Goal: Task Accomplishment & Management: Use online tool/utility

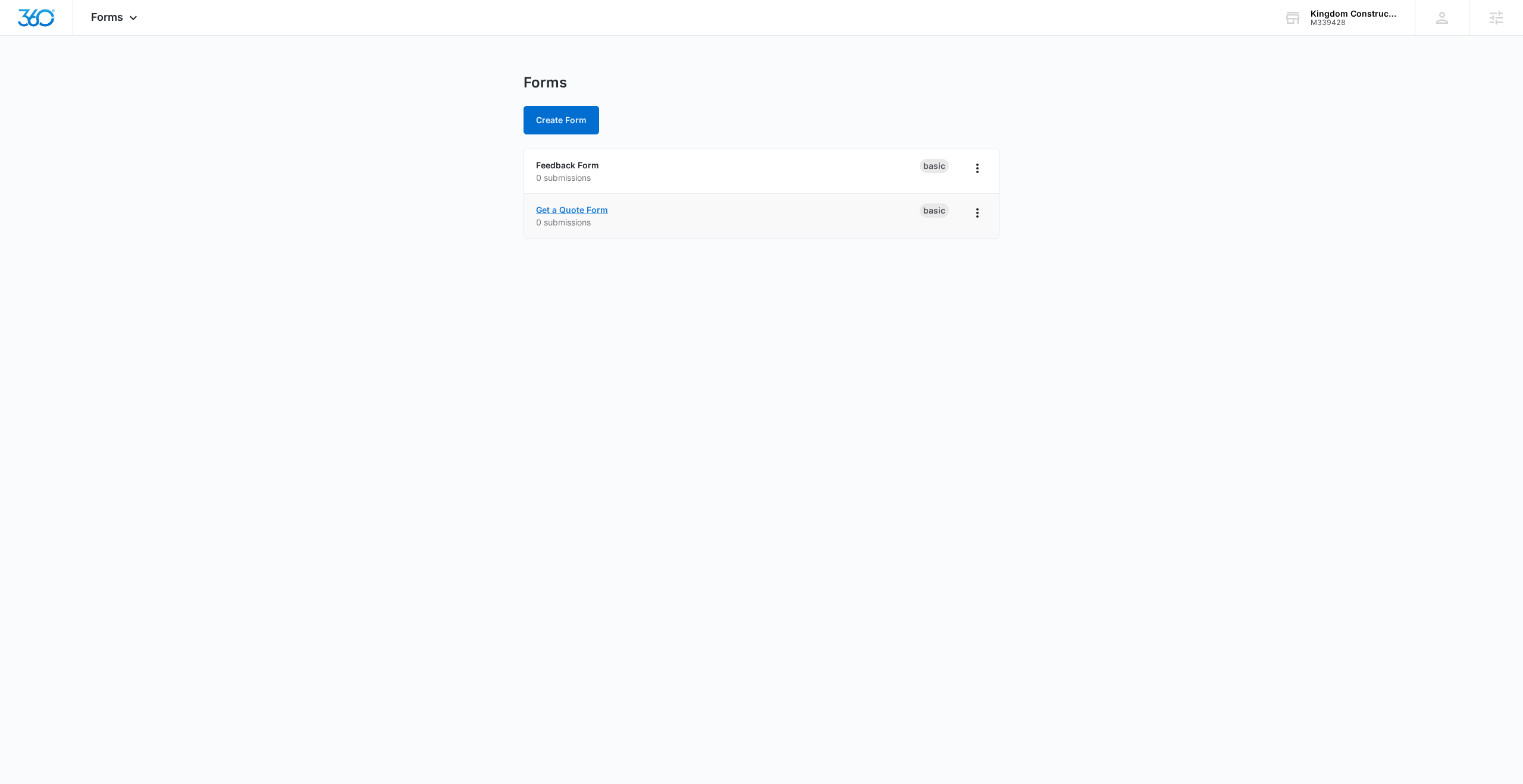
drag, startPoint x: 575, startPoint y: 213, endPoint x: 549, endPoint y: 217, distance: 26.3
click at [576, 213] on link "Get a Quote Form" at bounding box center [572, 209] width 72 height 10
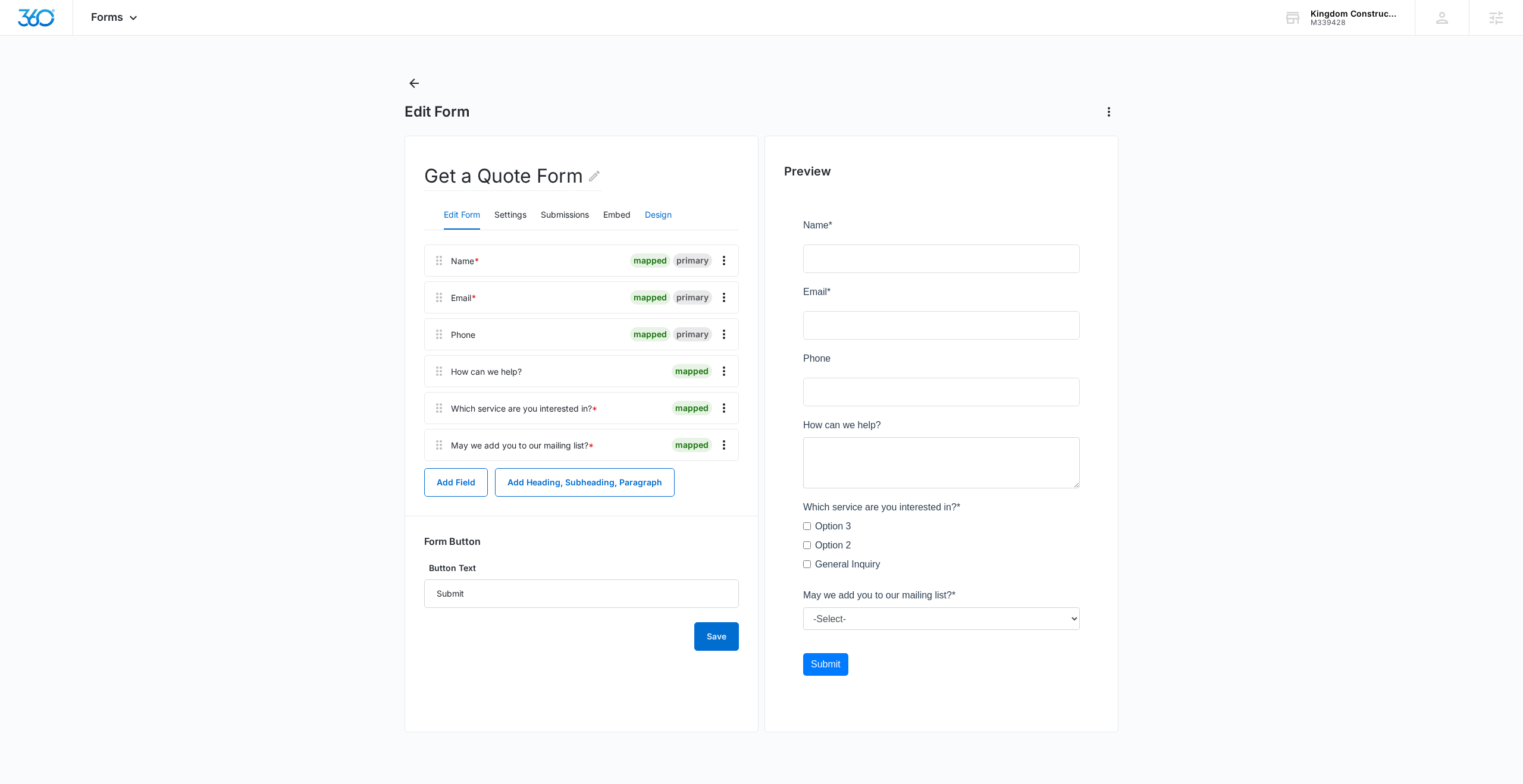
click at [661, 214] on button "Design" at bounding box center [658, 215] width 27 height 28
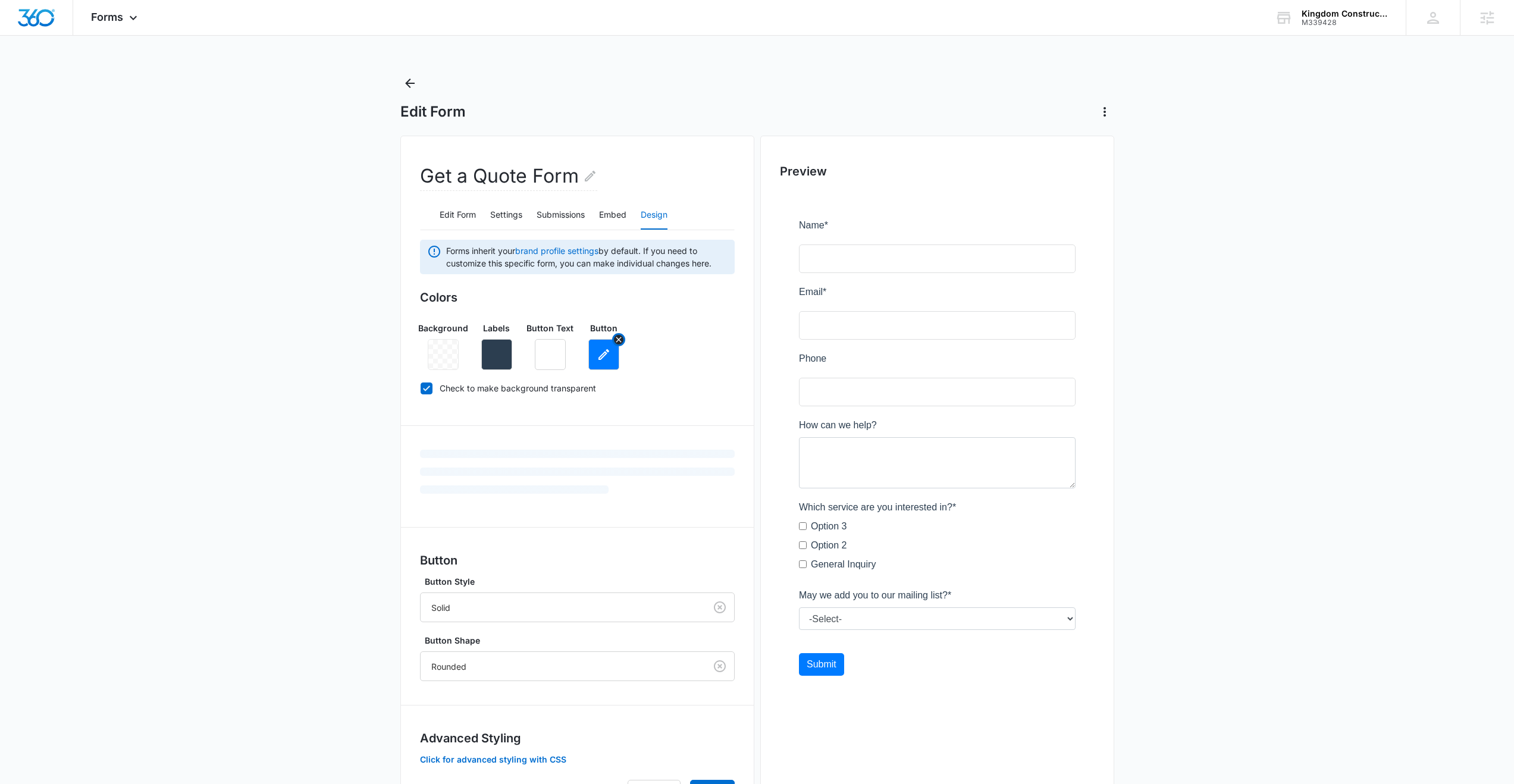
click at [601, 359] on icon "button" at bounding box center [604, 354] width 11 height 11
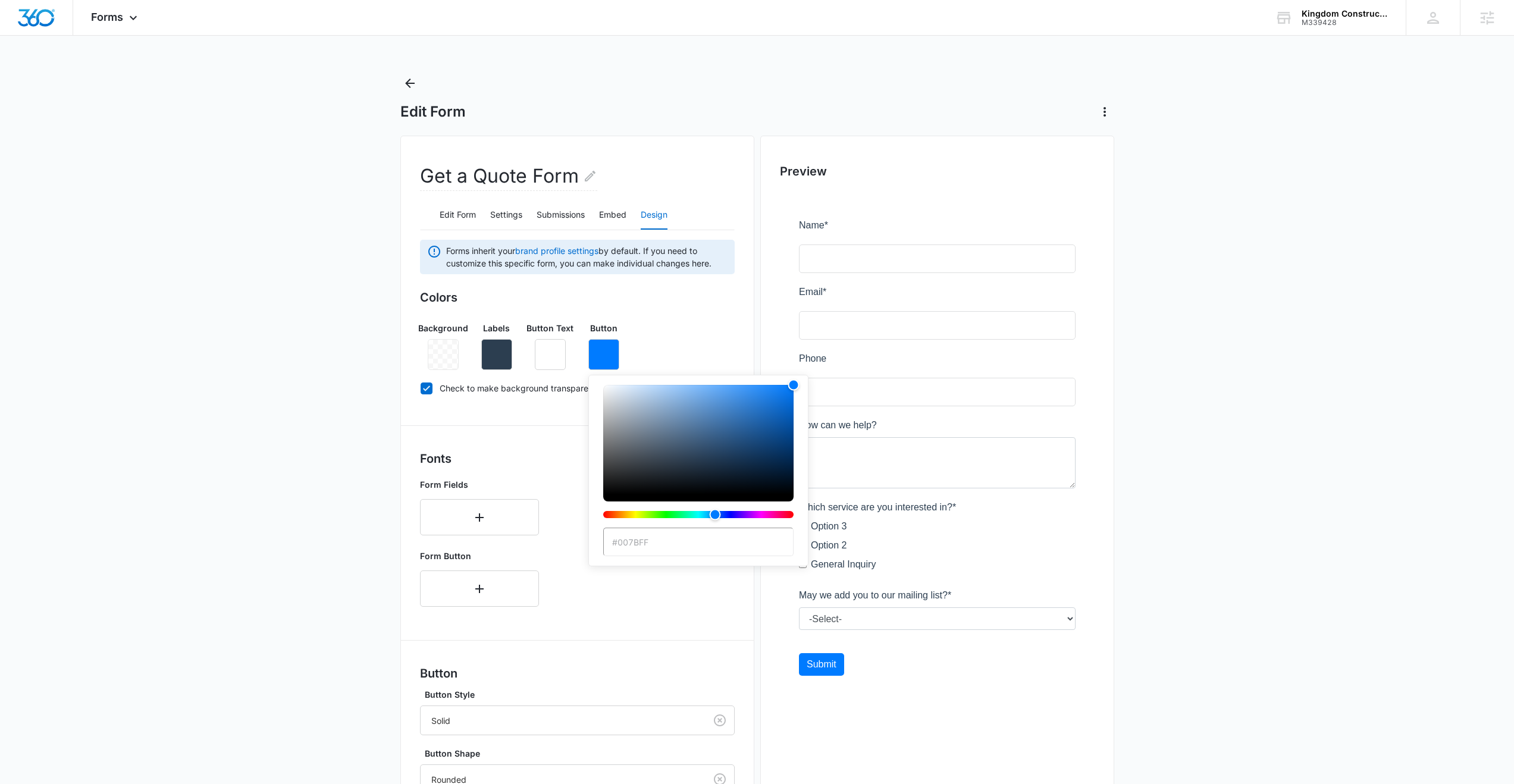
click at [649, 545] on input "#007BFF" at bounding box center [698, 542] width 190 height 28
drag, startPoint x: 658, startPoint y: 543, endPoint x: 606, endPoint y: 541, distance: 52.0
click at [606, 541] on input "#007BFF" at bounding box center [698, 542] width 190 height 28
paste input "cbb595"
type input "#cbb595"
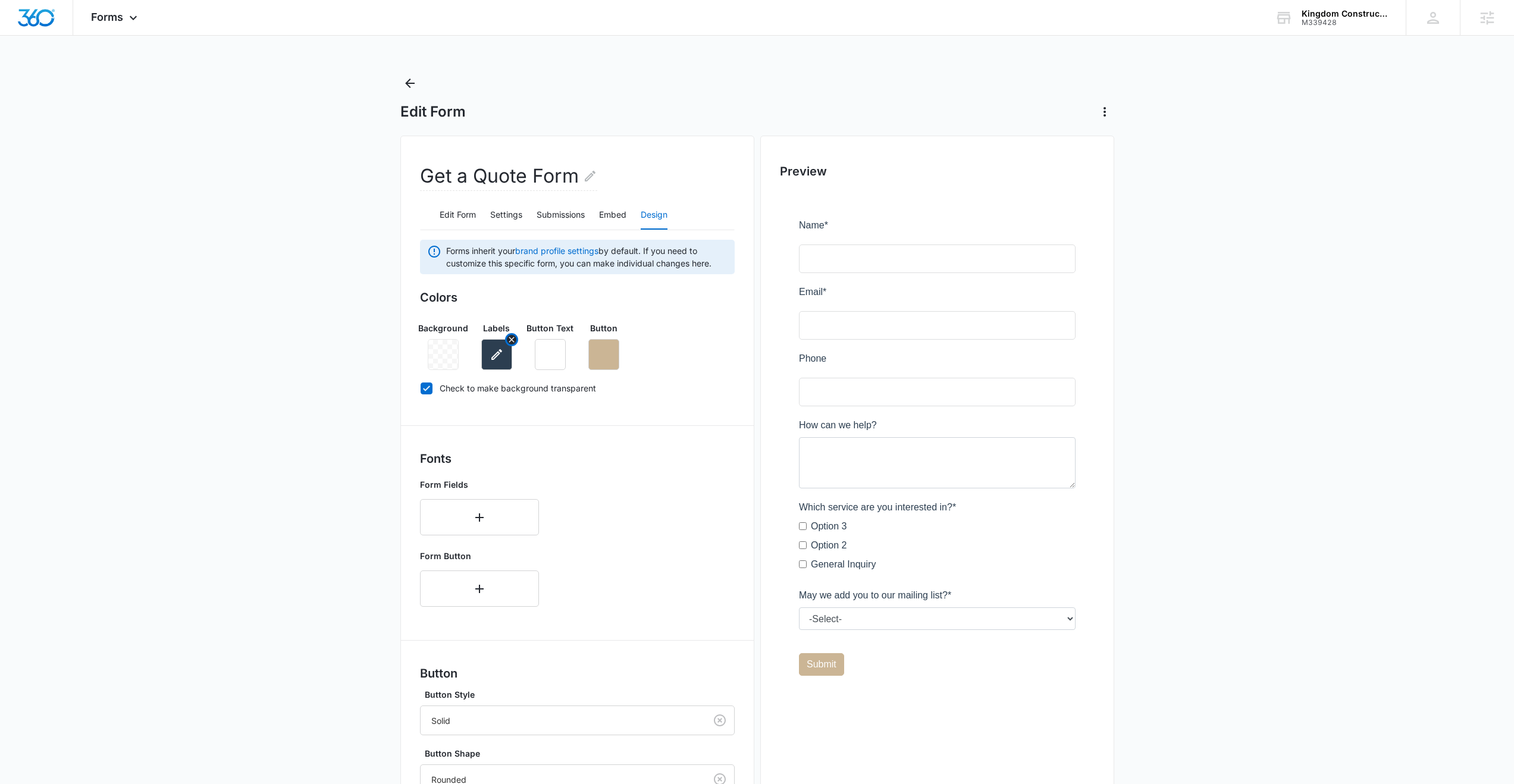
click at [498, 356] on icon "button" at bounding box center [496, 354] width 14 height 14
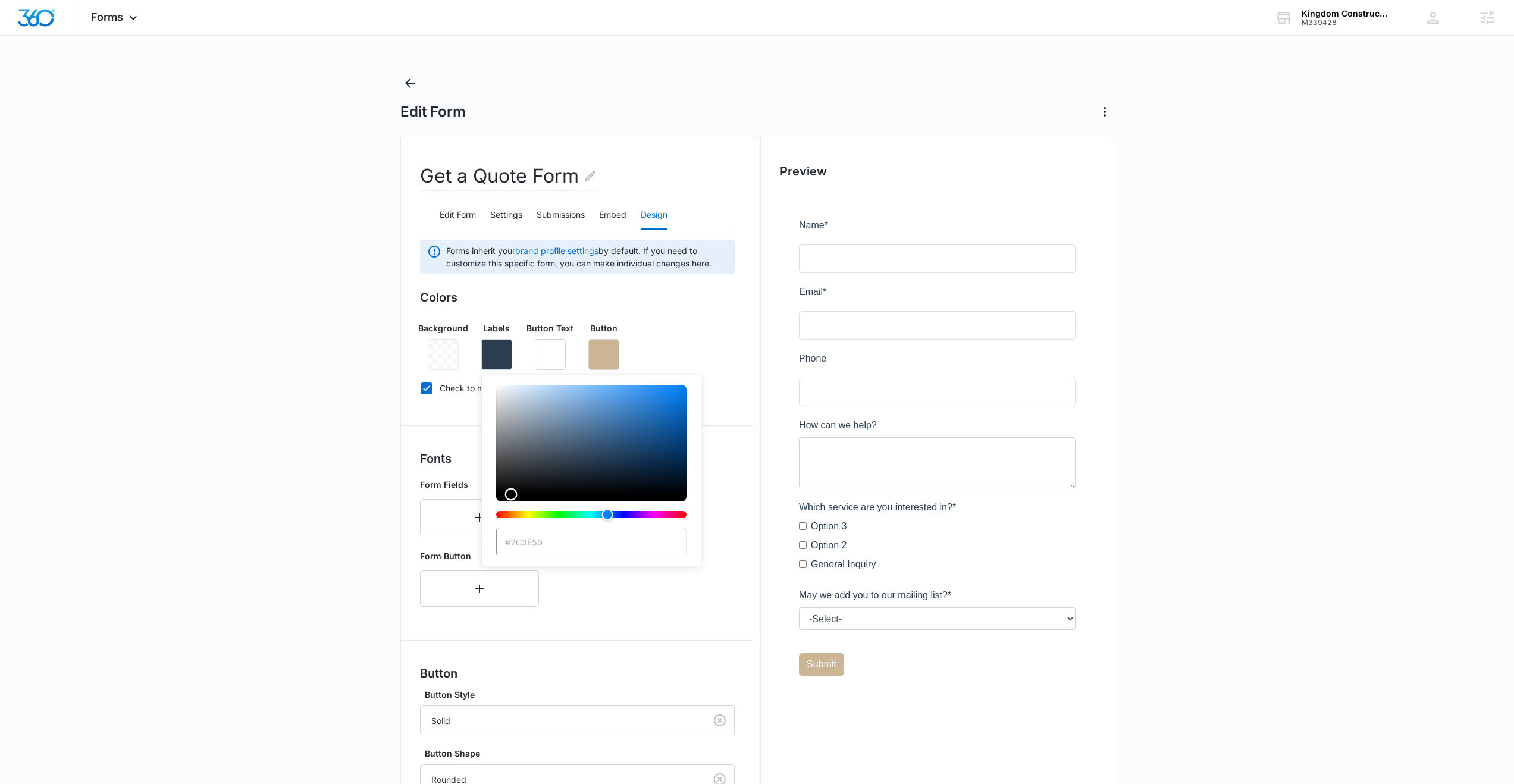
type input "#000000"
drag, startPoint x: 576, startPoint y: 458, endPoint x: 480, endPoint y: 513, distance: 110.6
click at [480, 513] on div "Forms inherit your brand profile settings by default. If you need to customize …" at bounding box center [577, 580] width 314 height 681
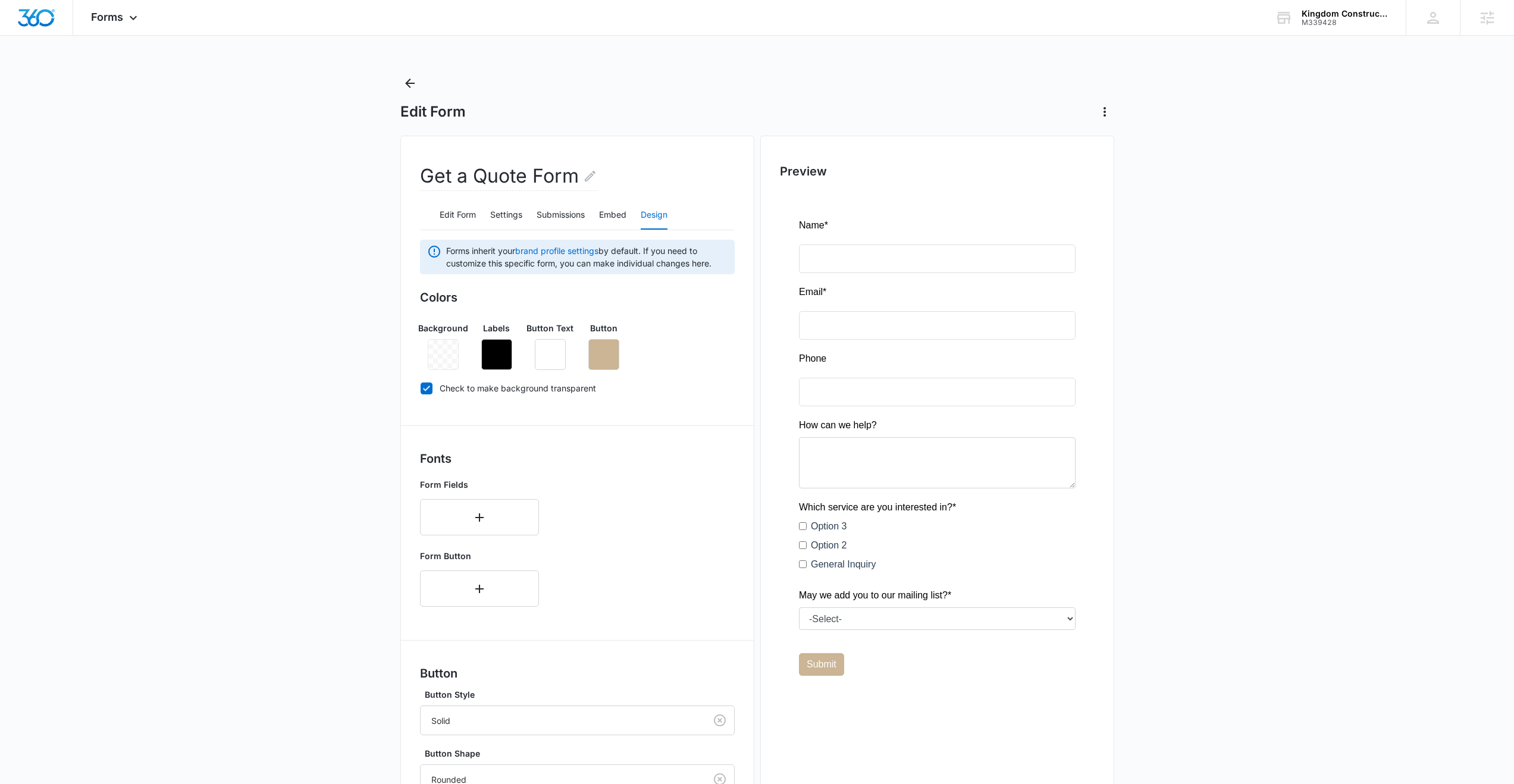
click at [279, 642] on main "Edit Form Get a Quote Form Edit Form Settings Submissions Embed Design Forms in…" at bounding box center [757, 519] width 1514 height 892
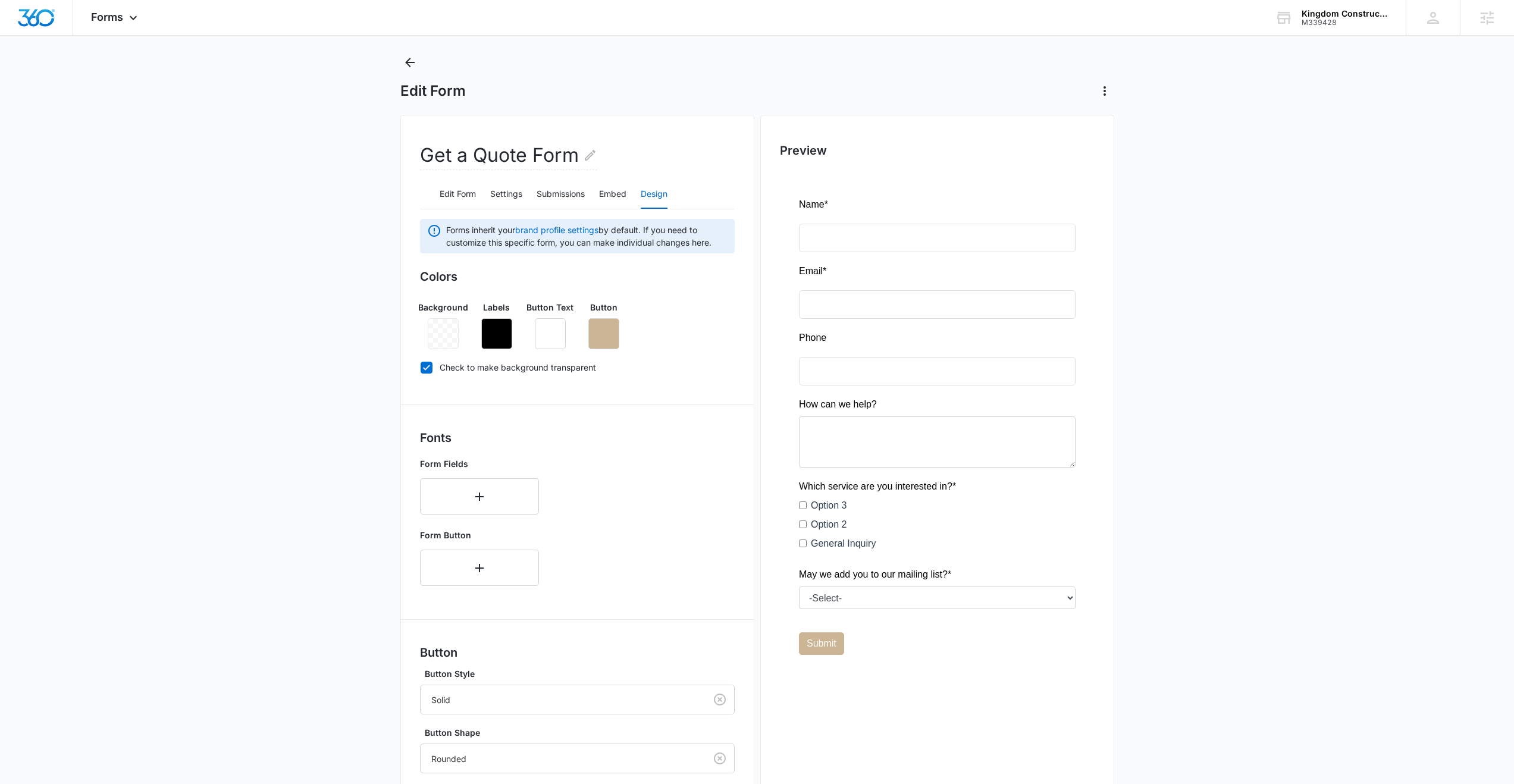
scroll to position [181, 0]
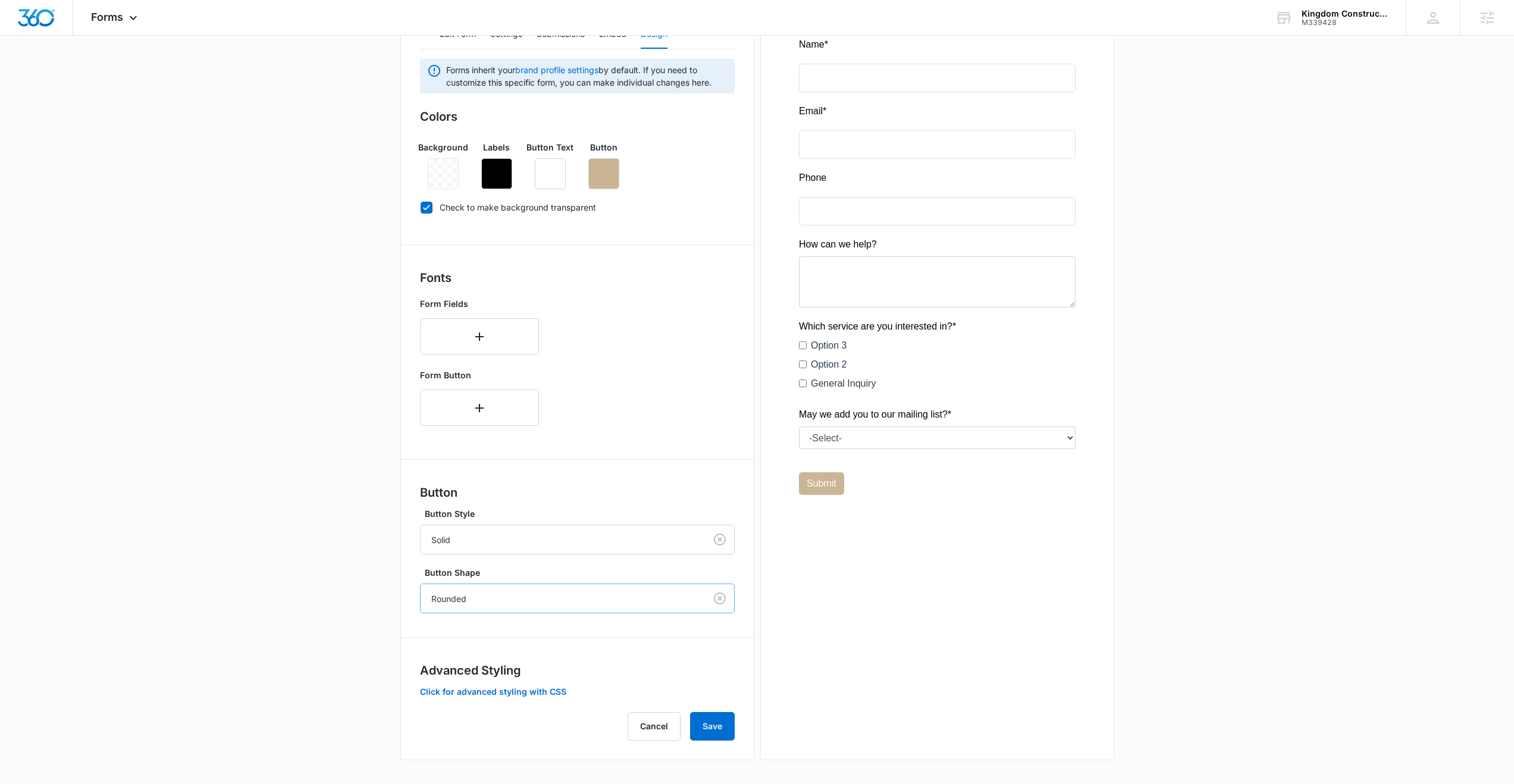
click at [531, 606] on div "Rounded" at bounding box center [563, 599] width 285 height 27
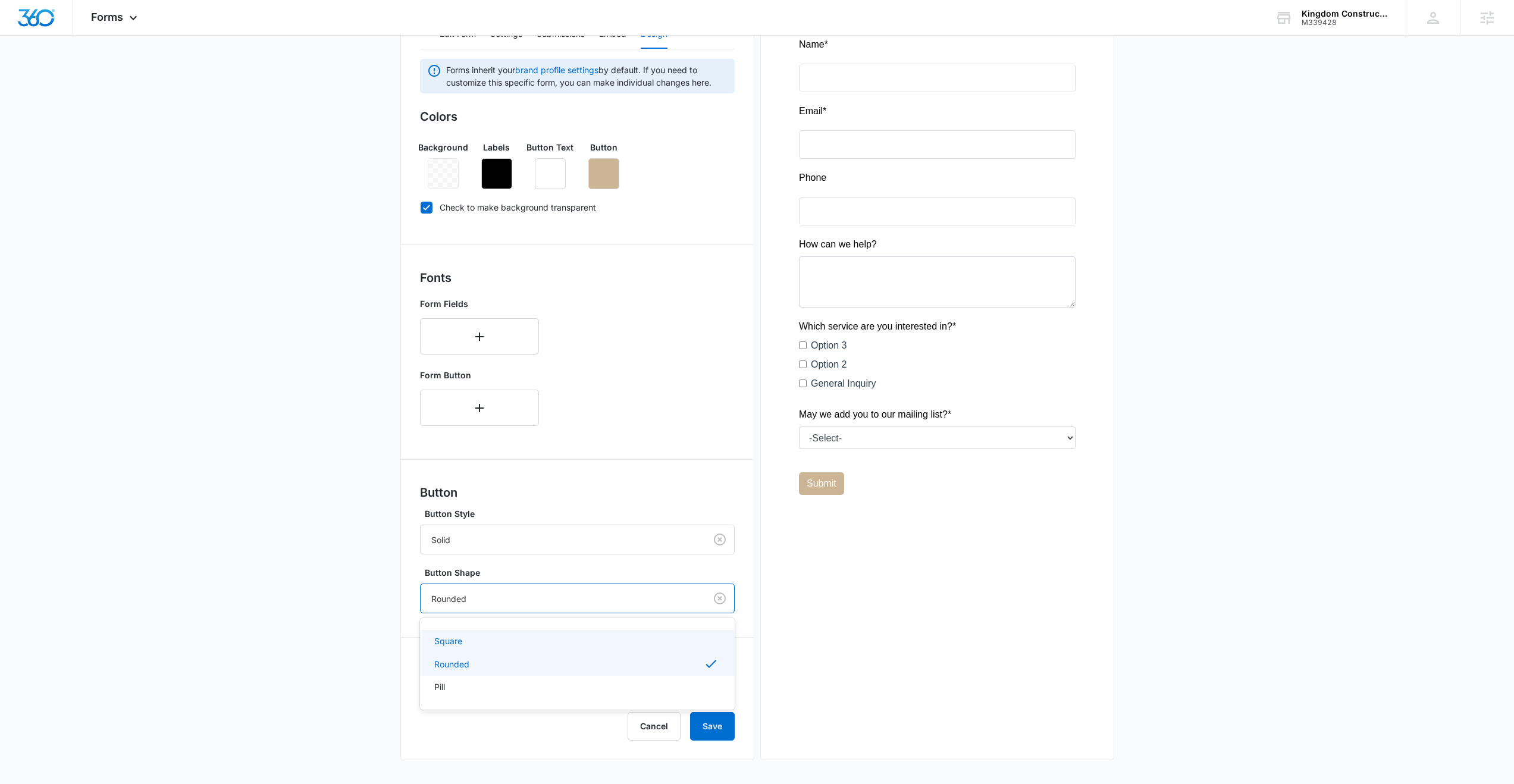
click at [466, 644] on div "Square" at bounding box center [576, 641] width 284 height 13
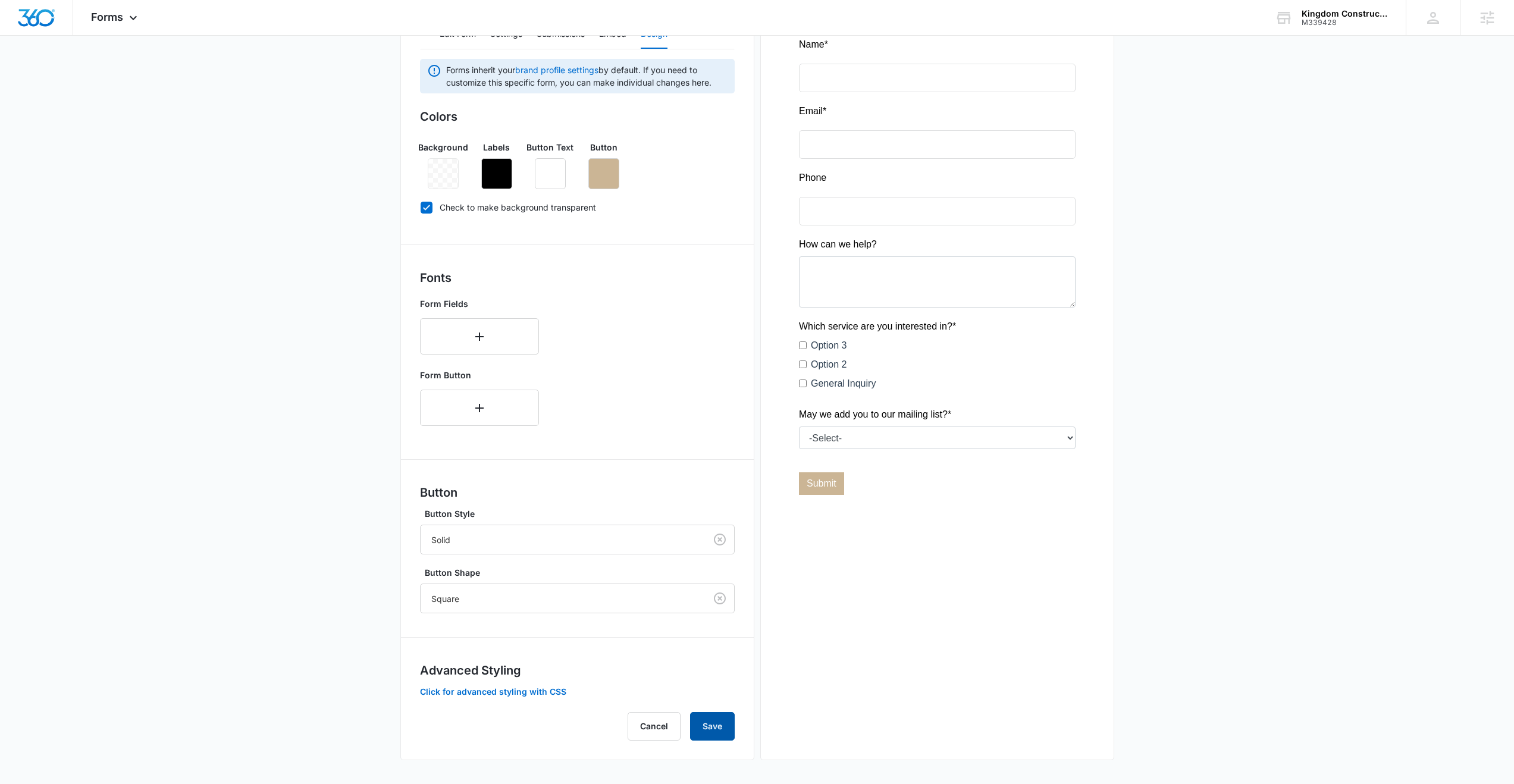
click at [709, 721] on button "Save" at bounding box center [712, 726] width 44 height 28
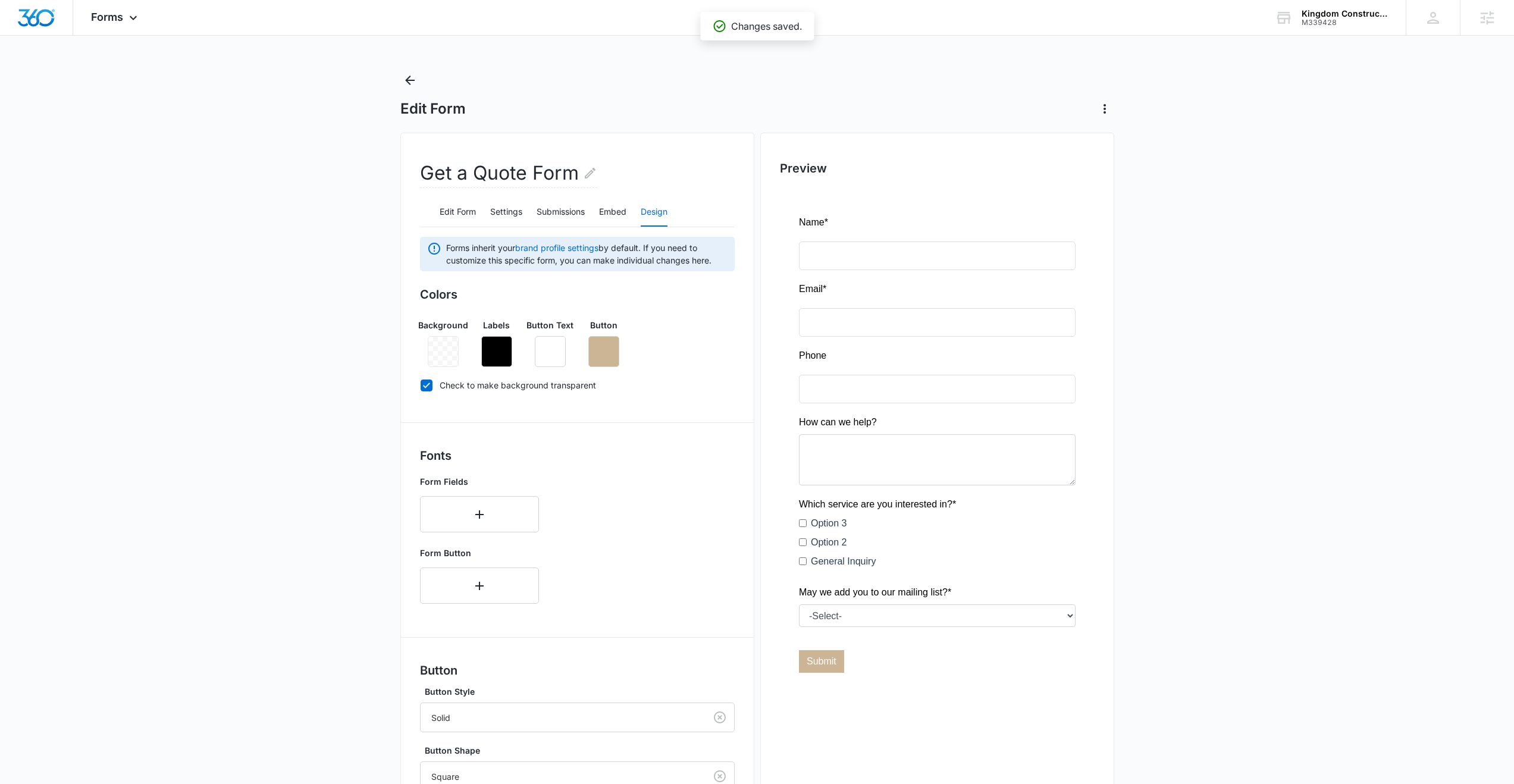
scroll to position [0, 0]
click at [108, 13] on span "Forms" at bounding box center [107, 17] width 33 height 13
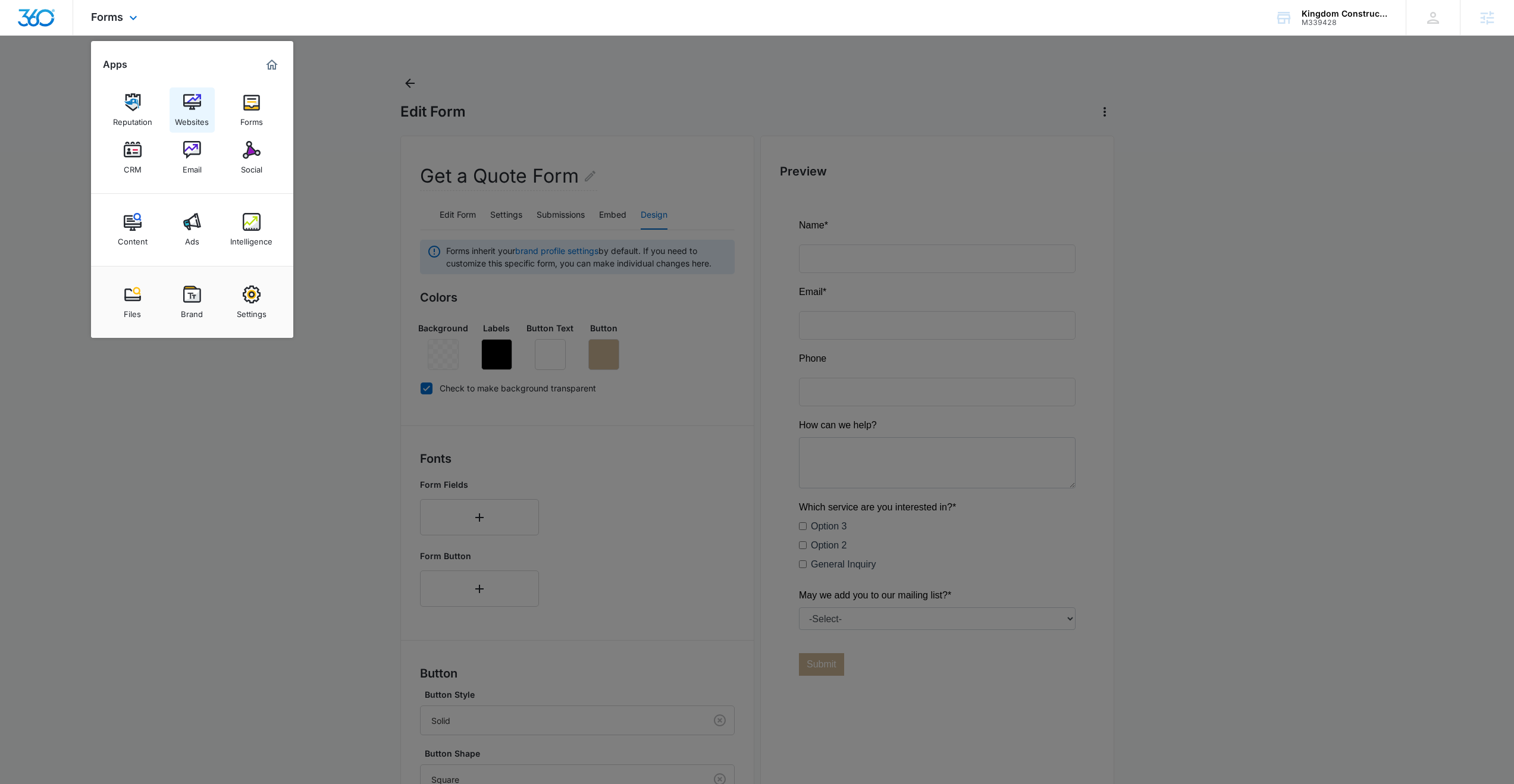
click at [204, 105] on link "Websites" at bounding box center [192, 110] width 45 height 45
